Goal: Information Seeking & Learning: Check status

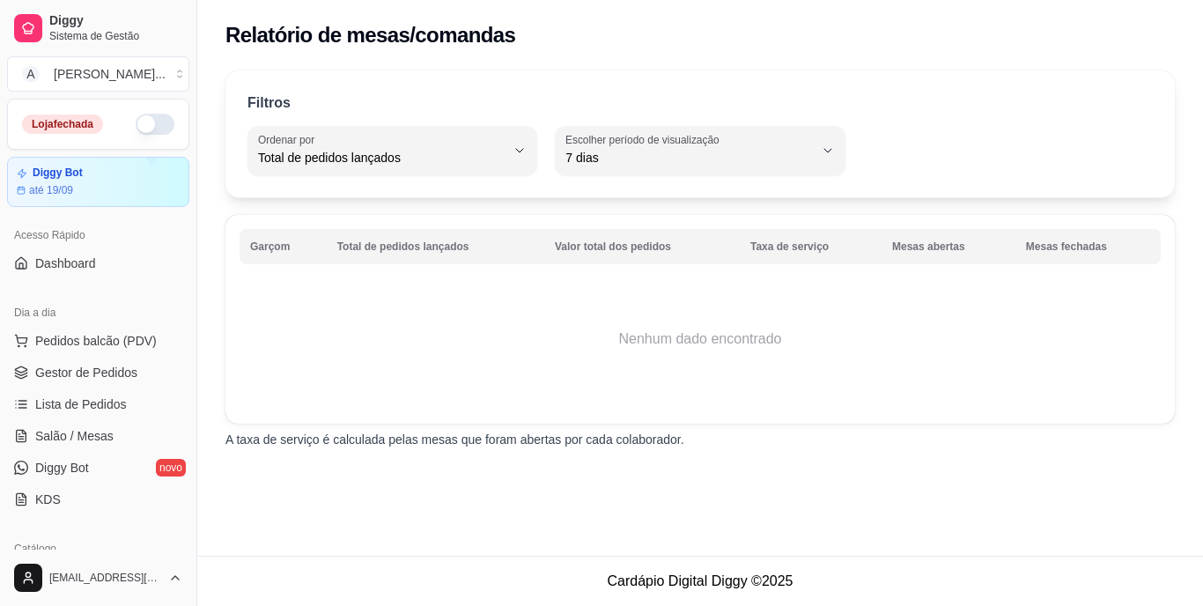
select select "TOTAL_OF_ORDERS"
select select "7"
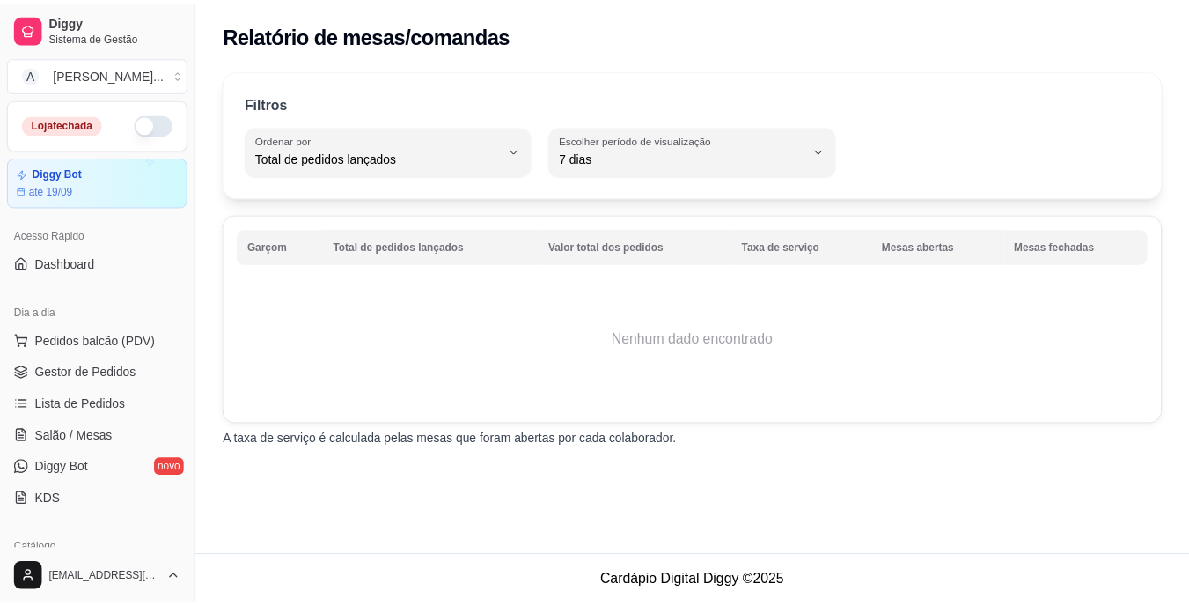
scroll to position [264, 0]
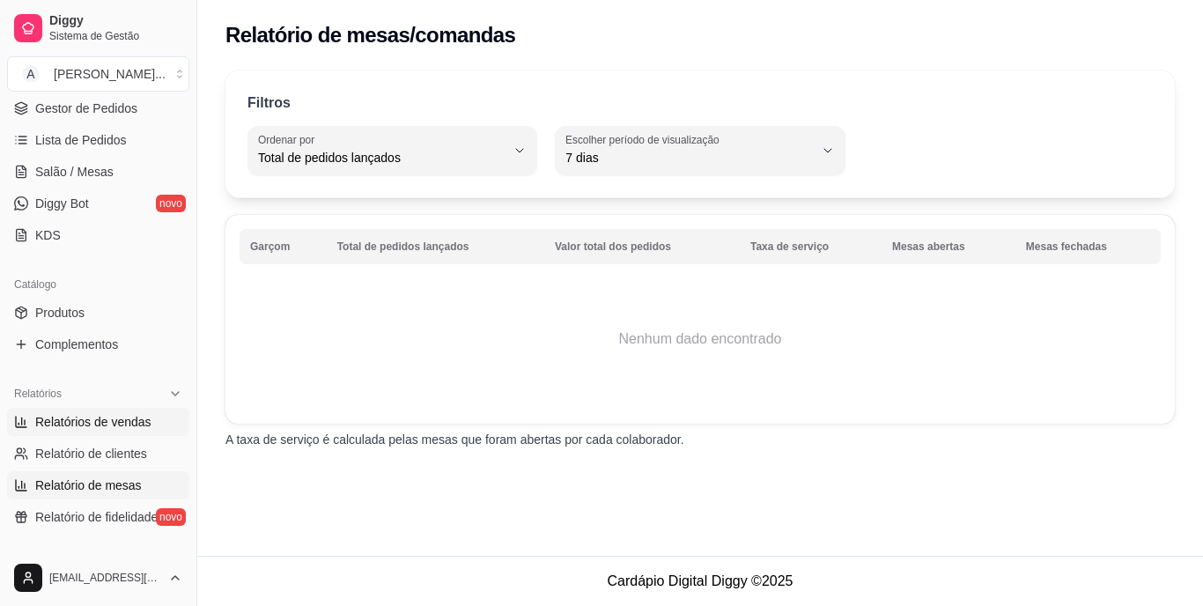
click at [83, 426] on span "Relatórios de vendas" at bounding box center [93, 422] width 116 height 18
select select "ALL"
select select "0"
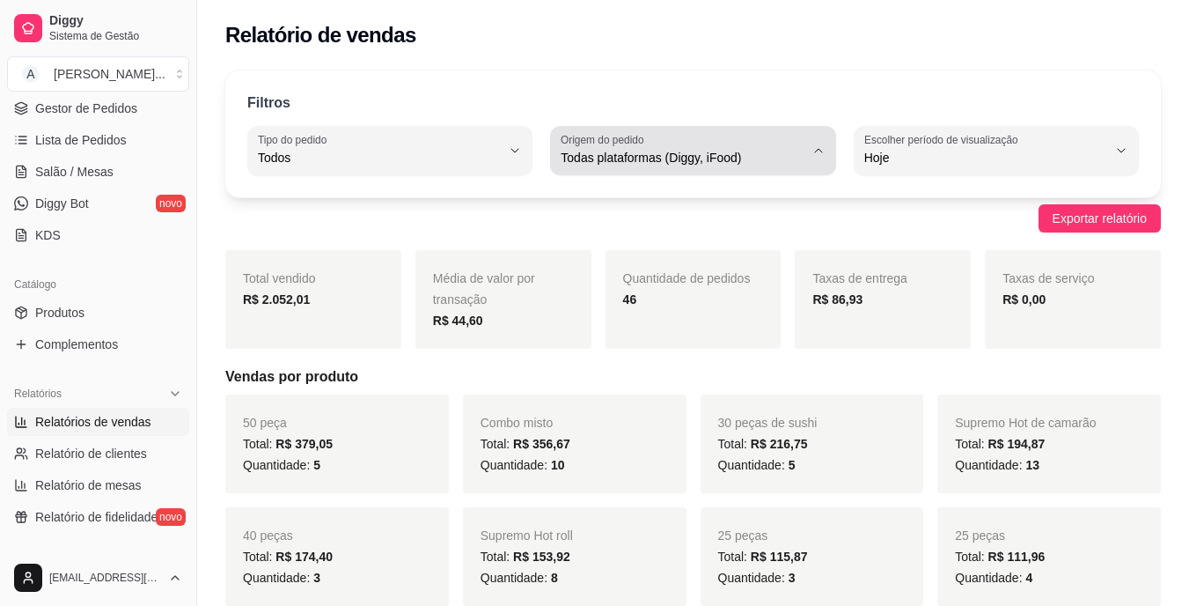
click at [686, 152] on span "Todas plataformas (Diggy, iFood)" at bounding box center [682, 158] width 243 height 18
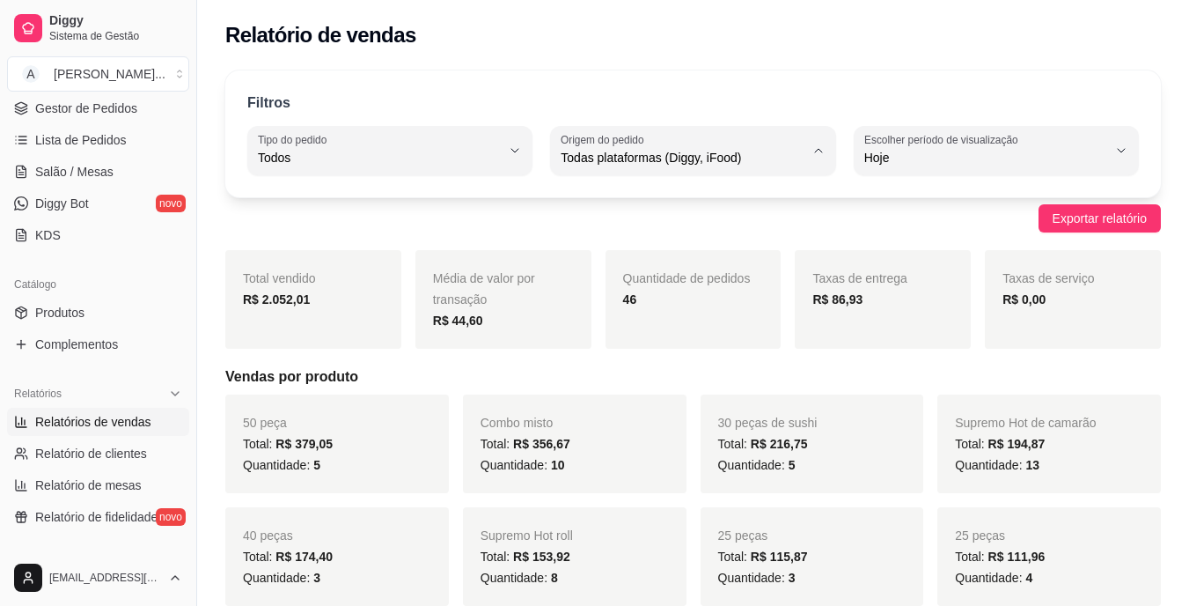
click at [672, 232] on span "Diggy" at bounding box center [685, 228] width 230 height 17
type input "DIGGY"
select select "DIGGY"
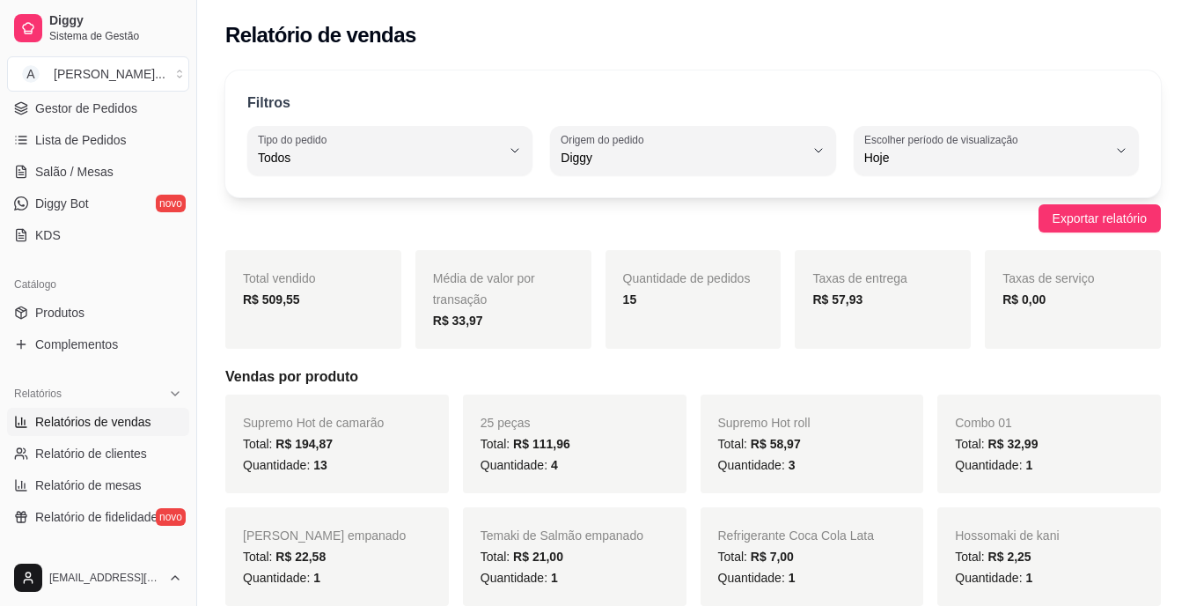
click at [795, 94] on div "Filtros" at bounding box center [693, 103] width 892 height 23
